Goal: Task Accomplishment & Management: Complete application form

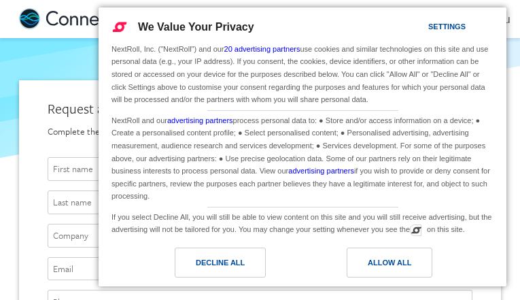
type input "[EMAIL_ADDRESS][DOMAIN_NAME]"
type input "IsBihidXsFrZfU"
type input "EaMjzZjOkpeheNW"
type input "OeScaGApKLBnctYB"
type input "WgFEgOeoID"
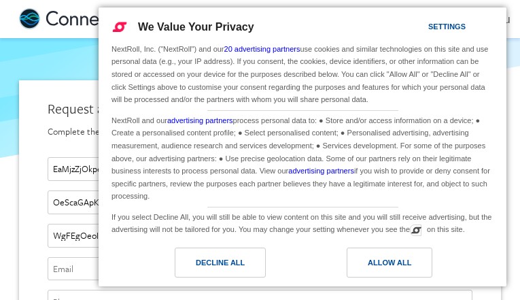
type input "[EMAIL_ADDRESS][DOMAIN_NAME]"
type input "4883596873"
